Goal: Navigation & Orientation: Find specific page/section

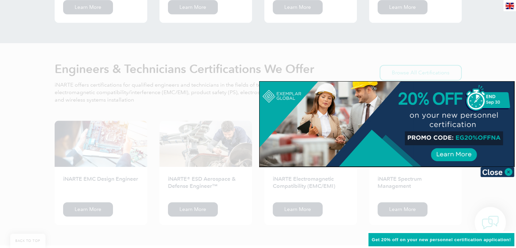
scroll to position [728, 0]
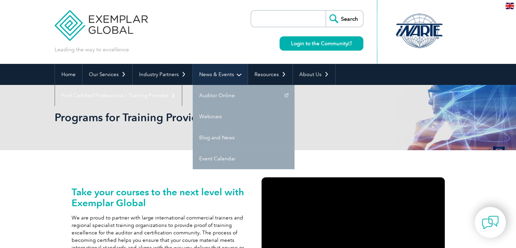
scroll to position [34, 0]
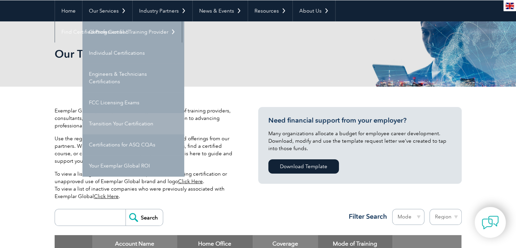
scroll to position [68, 0]
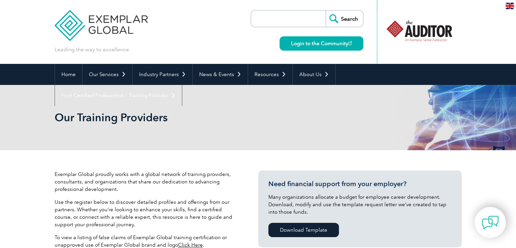
click at [514, 6] on div "en" at bounding box center [509, 5] width 13 height 11
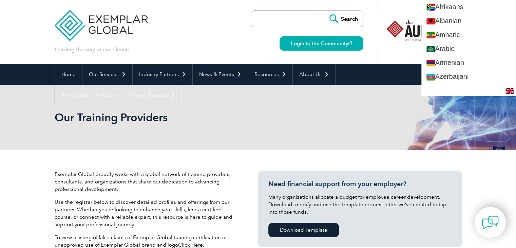
click at [34, 22] on header "Leading the way to excellence Search" at bounding box center [258, 32] width 516 height 64
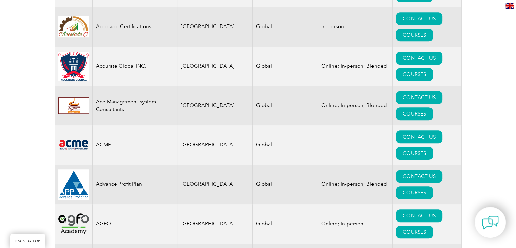
scroll to position [433, 0]
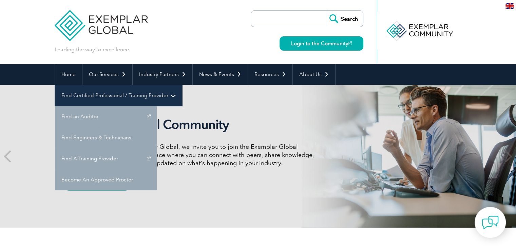
click at [182, 85] on link "Find Certified Professional / Training Provider" at bounding box center [118, 95] width 127 height 21
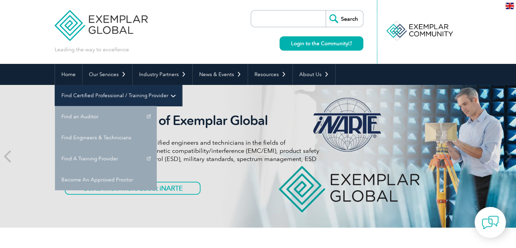
click at [182, 85] on link "Find Certified Professional / Training Provider" at bounding box center [118, 95] width 127 height 21
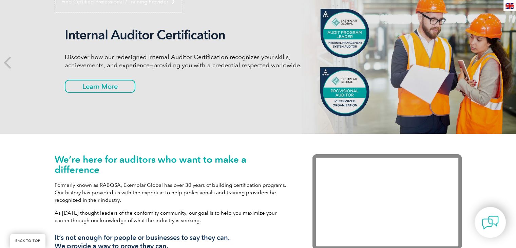
scroll to position [102, 0]
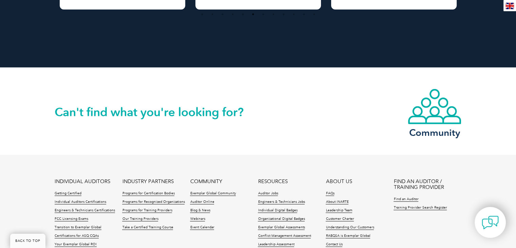
scroll to position [1539, 0]
